Goal: Information Seeking & Learning: Learn about a topic

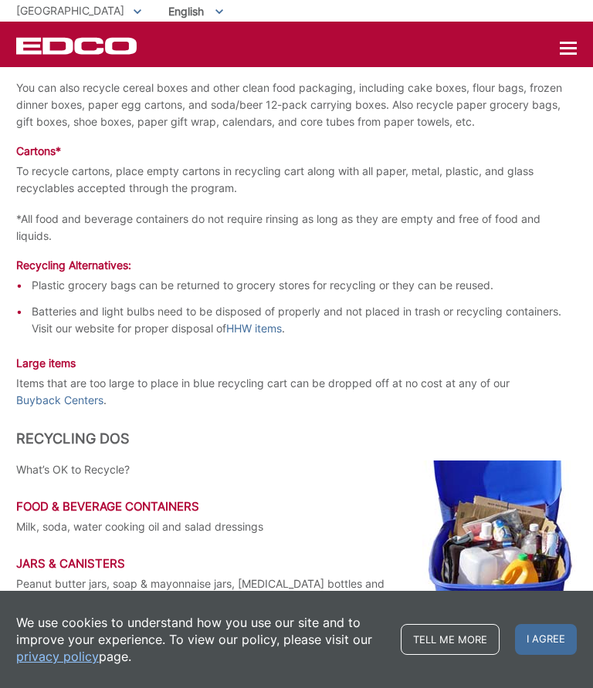
scroll to position [1728, 0]
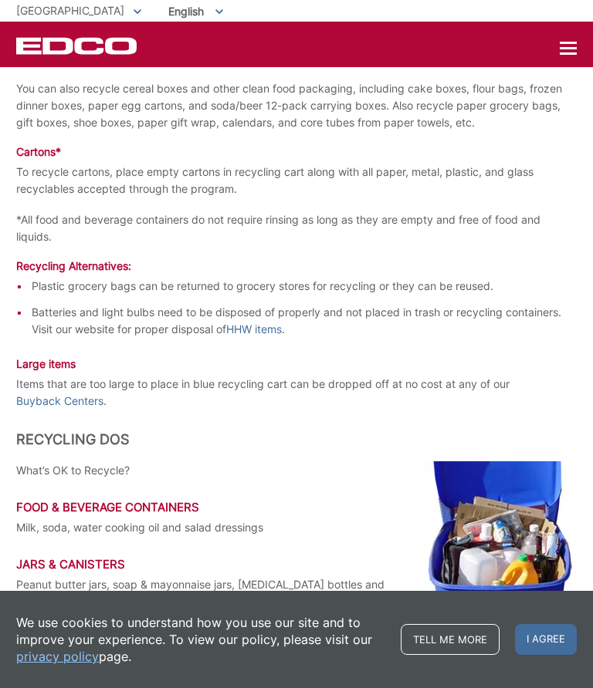
click at [264, 338] on link "HHW items" at bounding box center [254, 329] width 56 height 17
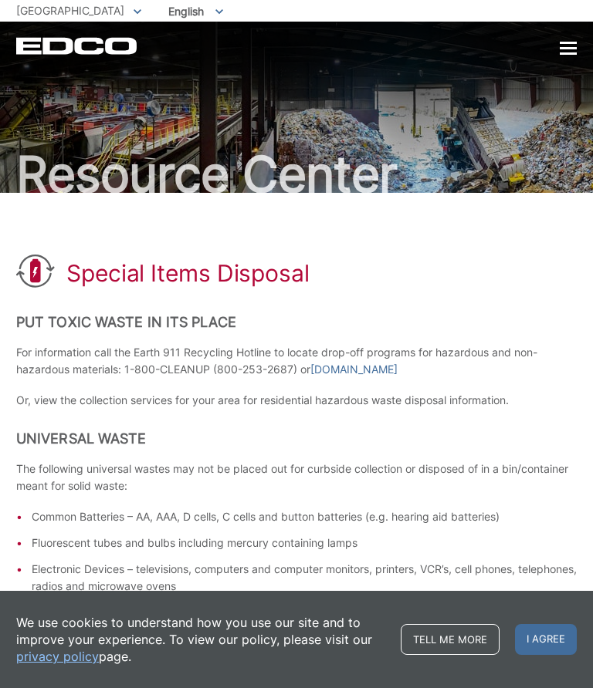
click at [573, 45] on div at bounding box center [567, 48] width 17 height 13
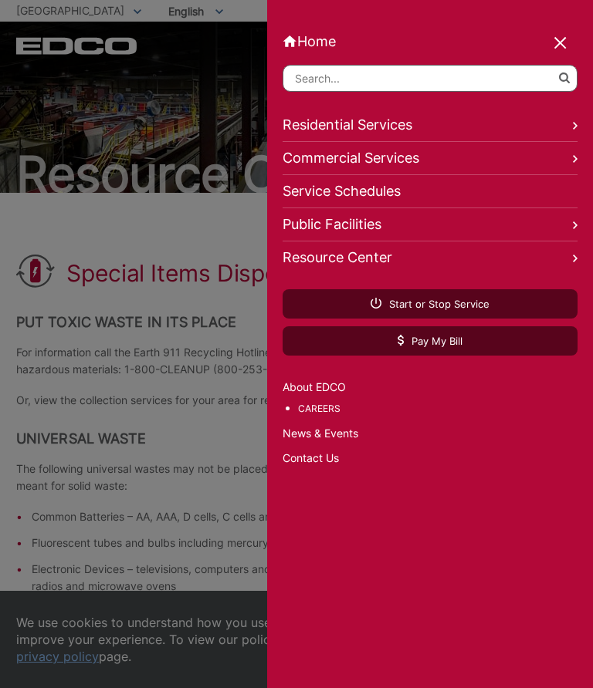
click at [309, 81] on input "Search" at bounding box center [429, 78] width 295 height 27
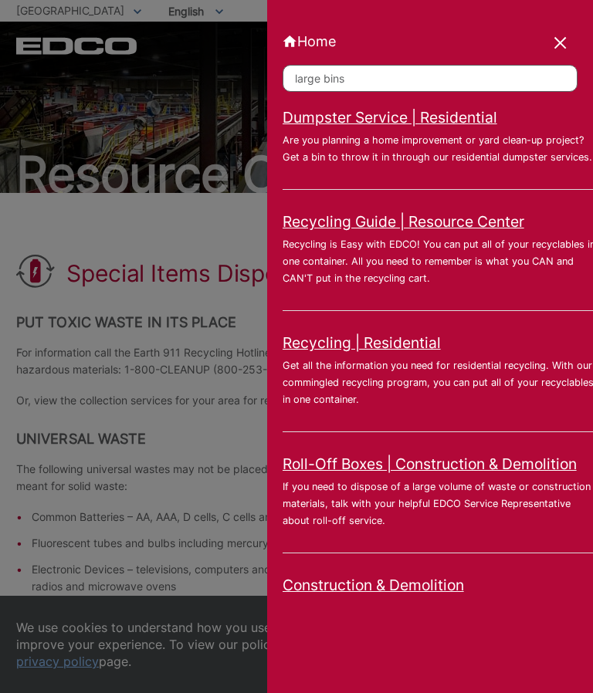
type input "large bins"
click button "submit" at bounding box center [0, 0] width 0 height 0
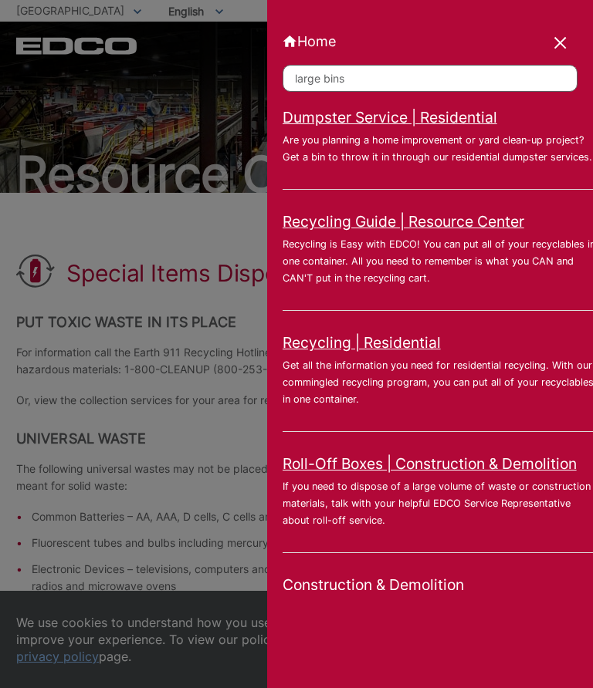
click at [373, 126] on link "Dumpster Service | Residential" at bounding box center [389, 117] width 215 height 17
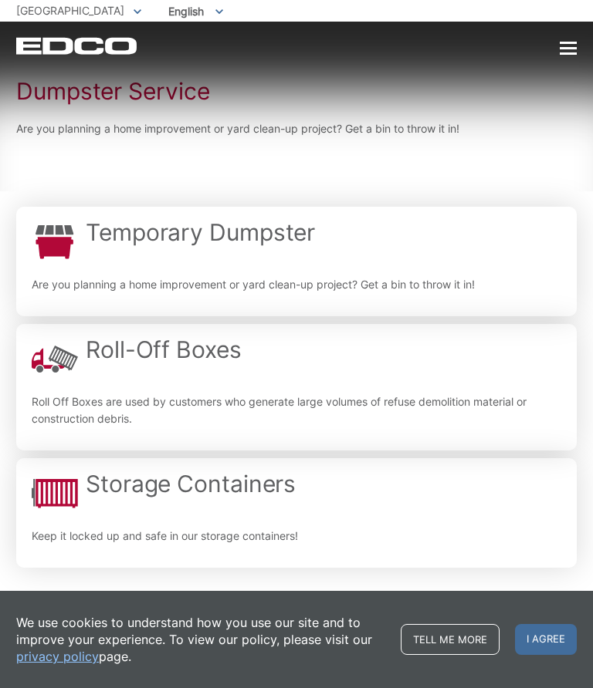
scroll to position [182, 0]
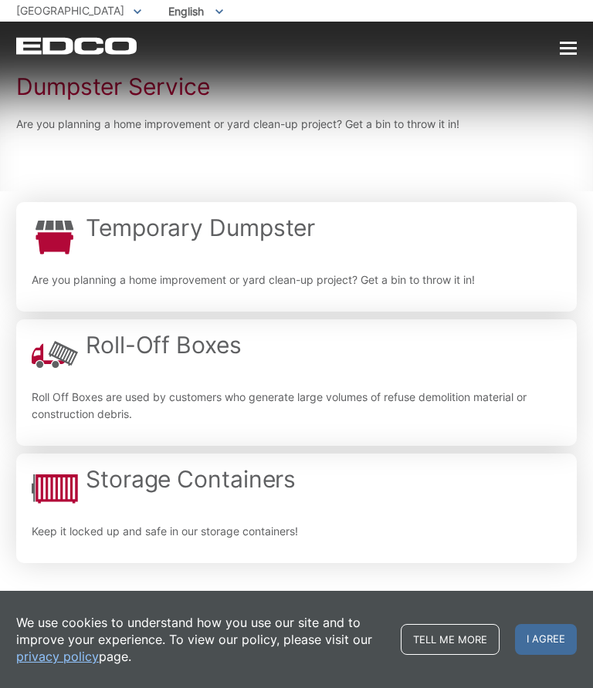
click at [157, 354] on h2 "Roll-Off Boxes" at bounding box center [164, 345] width 156 height 28
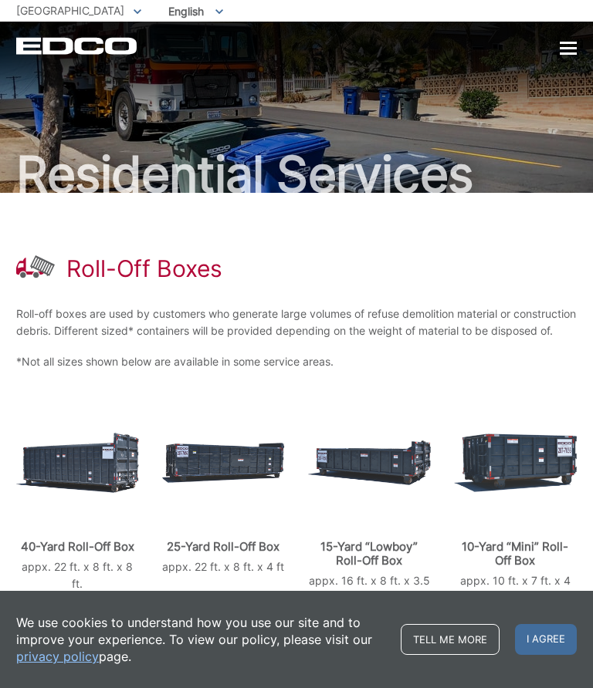
click at [528, 479] on img at bounding box center [515, 463] width 123 height 59
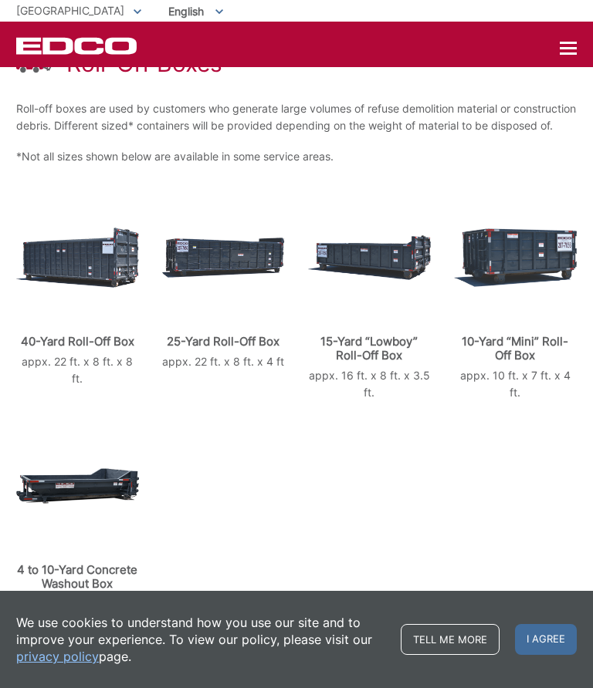
scroll to position [193, 0]
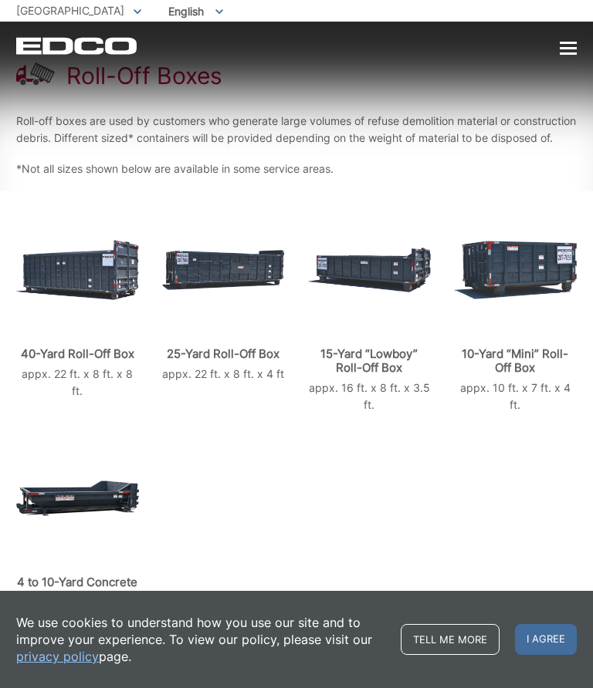
click at [508, 505] on div "40-Yard Roll-Off Box appx. 22 ft. x 8 ft. x 8 ft. 25-Yard Roll-Off Box appx. 22…" at bounding box center [296, 425] width 560 height 434
click at [521, 375] on p "10-Yard “Mini” Roll-Off Box" at bounding box center [515, 361] width 123 height 28
click at [540, 270] on img at bounding box center [515, 270] width 123 height 59
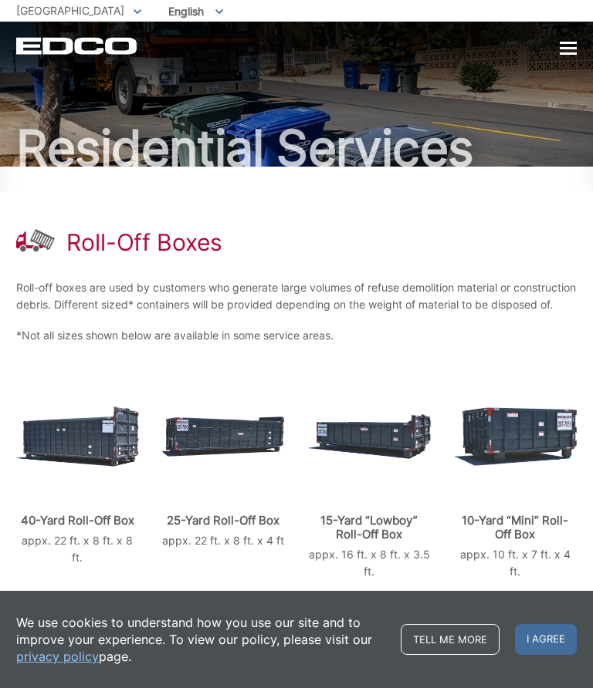
scroll to position [0, 0]
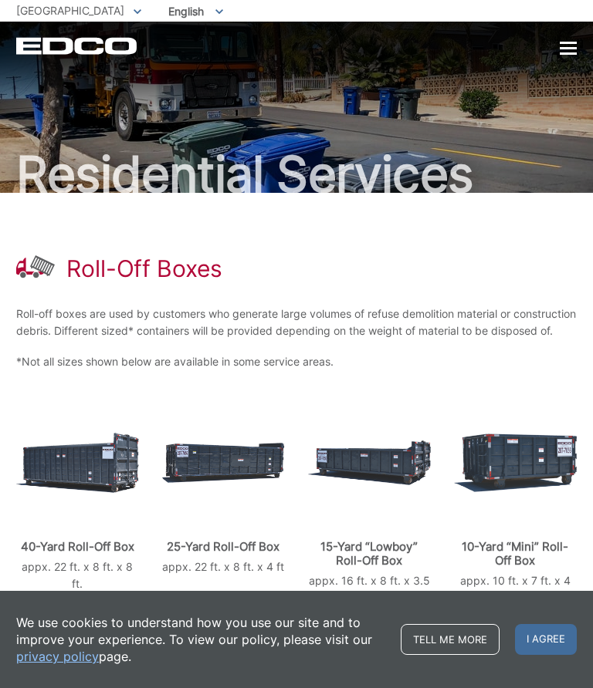
click at [572, 48] on div at bounding box center [567, 48] width 17 height 2
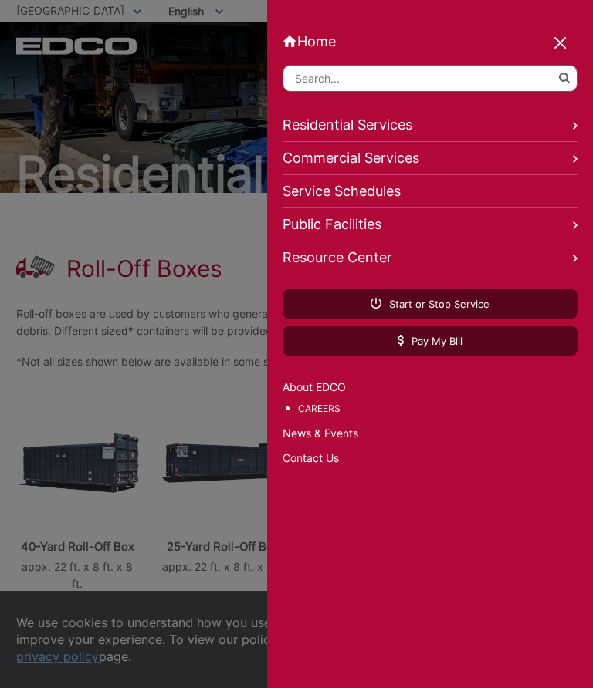
click at [368, 126] on link "Residential Services" at bounding box center [429, 125] width 295 height 33
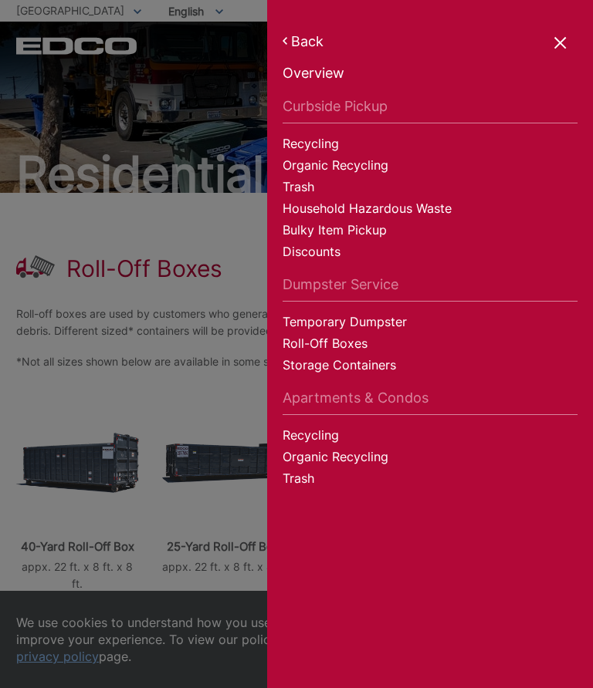
click at [367, 234] on link "Bulky Item Pickup" at bounding box center [429, 232] width 295 height 22
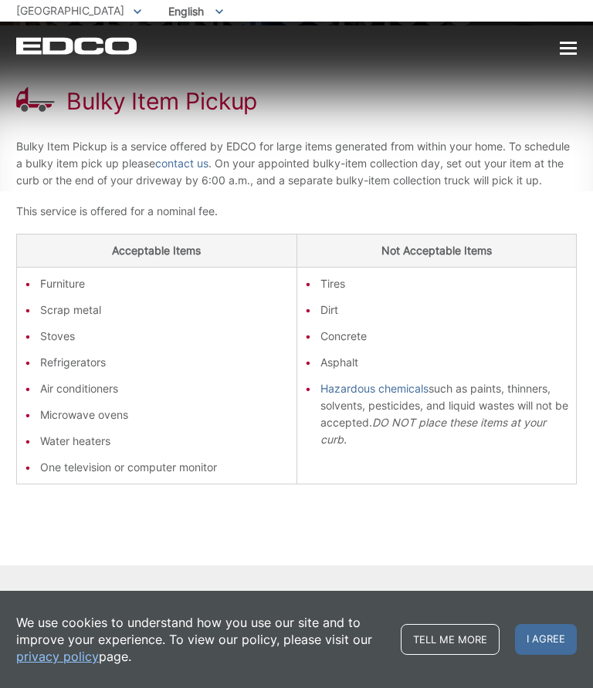
scroll to position [162, 0]
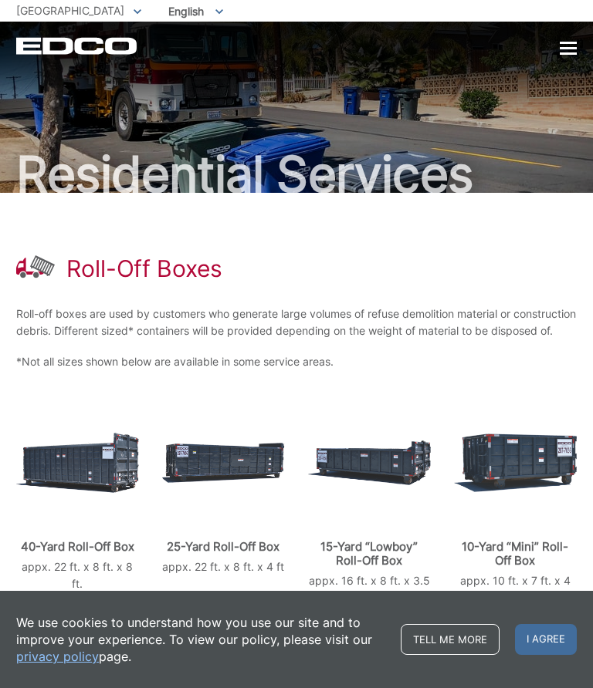
click at [576, 39] on div "EDCO Logo Home Residential Services Curbside Pickup Recycling Organic Recycling…" at bounding box center [296, 46] width 560 height 18
click at [573, 49] on div at bounding box center [567, 48] width 17 height 2
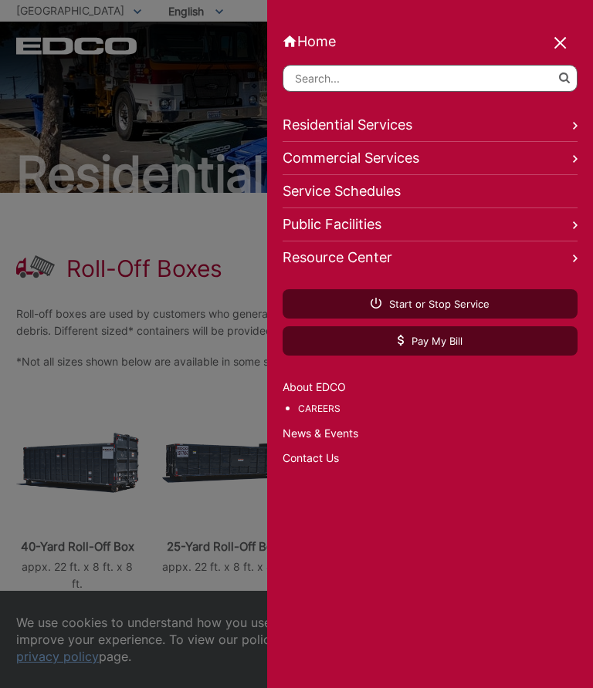
click at [569, 127] on link "Residential Services" at bounding box center [429, 125] width 295 height 33
